Goal: Task Accomplishment & Management: Use online tool/utility

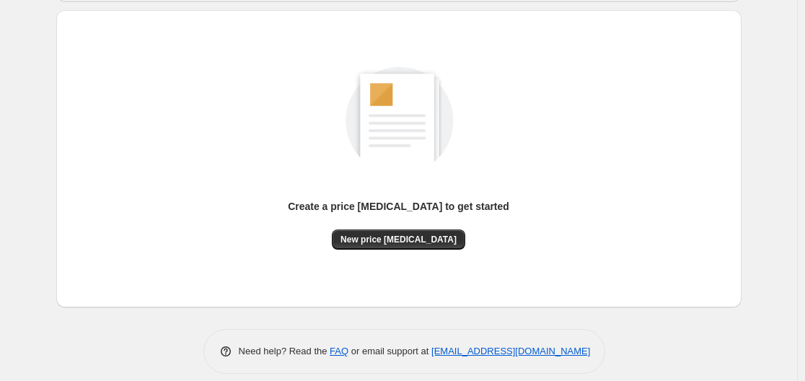
scroll to position [159, 0]
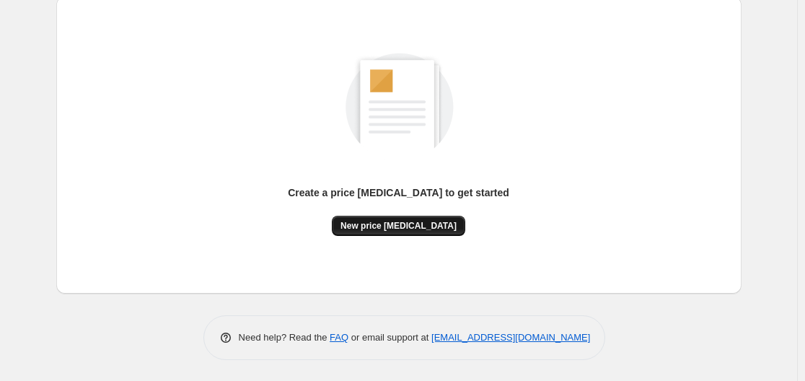
click at [403, 234] on button "New price [MEDICAL_DATA]" at bounding box center [398, 226] width 133 height 20
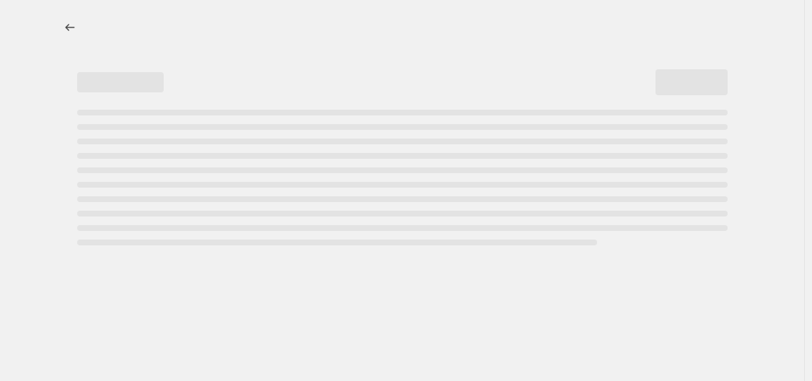
select select "percentage"
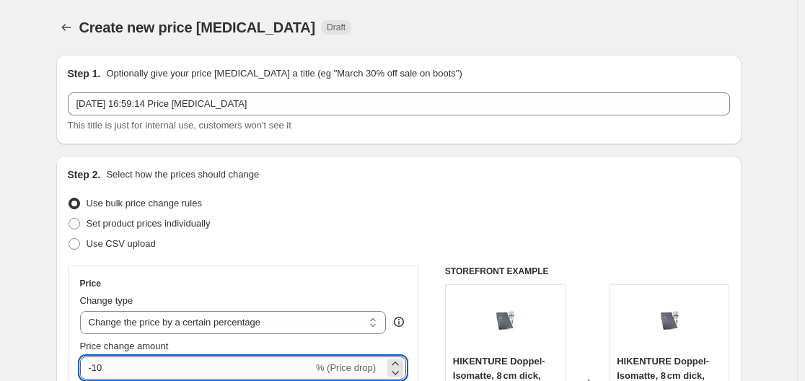
click at [252, 366] on input "-10" at bounding box center [196, 367] width 233 height 23
type input "-1"
type input "-30"
click at [517, 198] on div "Use bulk price change rules" at bounding box center [399, 203] width 662 height 20
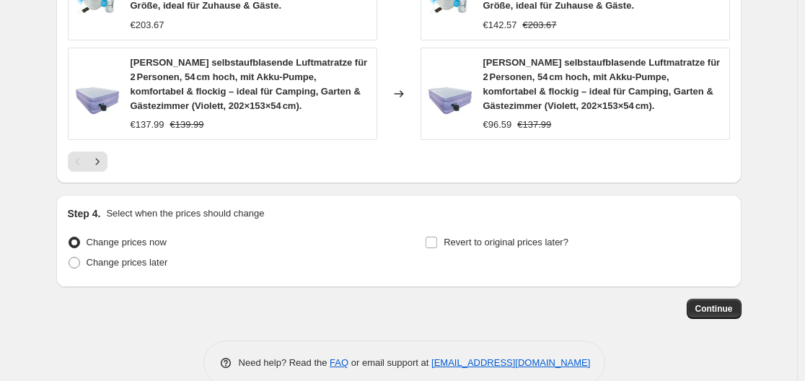
scroll to position [1215, 0]
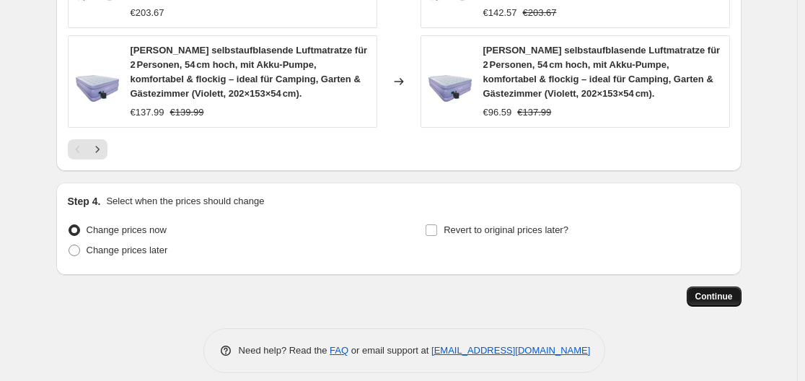
click at [729, 289] on button "Continue" at bounding box center [714, 296] width 55 height 20
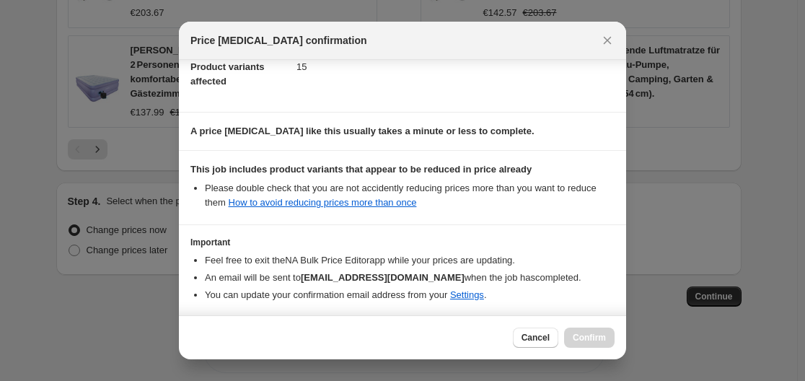
scroll to position [227, 0]
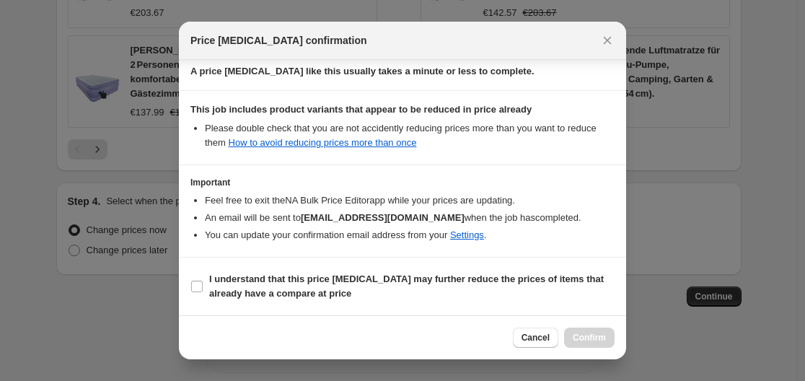
click at [269, 265] on section "I understand that this price change job may further reduce the prices of items …" at bounding box center [402, 287] width 447 height 58
drag, startPoint x: 249, startPoint y: 289, endPoint x: 320, endPoint y: 284, distance: 71.6
click at [249, 291] on b "I understand that this price change job may further reduce the prices of items …" at bounding box center [406, 285] width 395 height 25
click at [203, 291] on input "I understand that this price change job may further reduce the prices of items …" at bounding box center [197, 287] width 12 height 12
checkbox input "true"
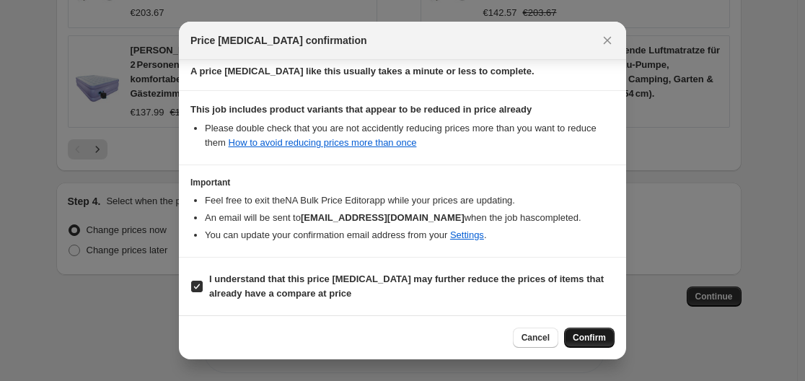
click at [601, 338] on span "Confirm" at bounding box center [589, 338] width 33 height 12
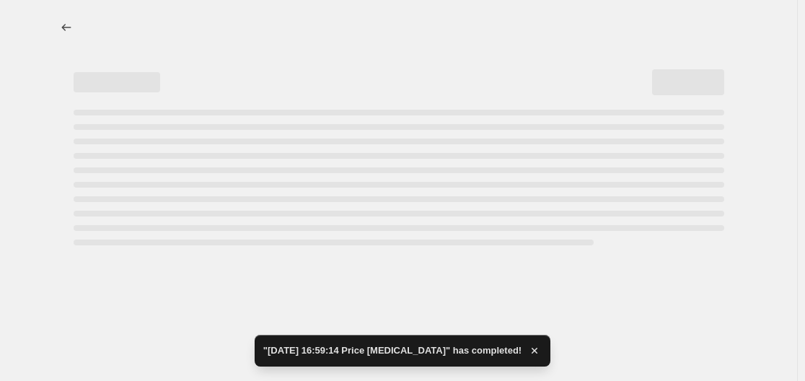
select select "percentage"
